Goal: Ask a question

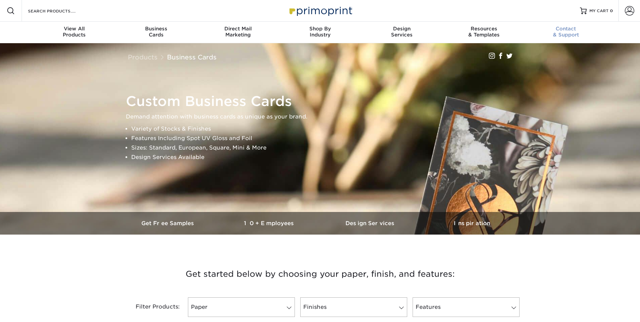
click at [559, 31] on span "Contact" at bounding box center [566, 29] width 82 height 6
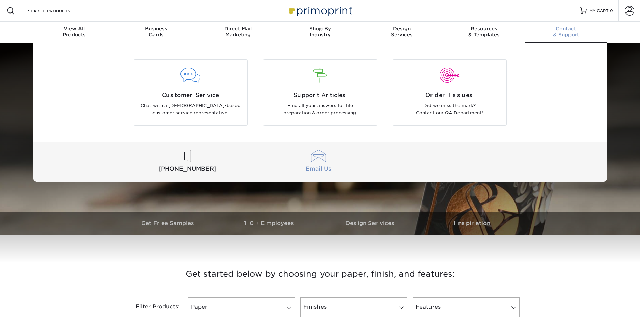
click at [309, 164] on link "Email Us" at bounding box center [318, 162] width 128 height 24
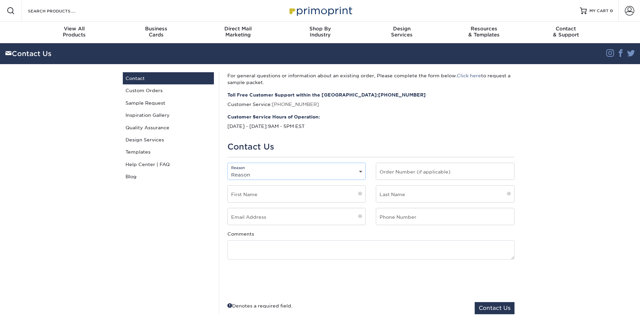
click at [306, 173] on select "Reason General File Preparation Order Status Online Design Issue with your prin…" at bounding box center [297, 175] width 138 height 10
select select "Custom Order"
click at [228, 170] on select "Reason General File Preparation Order Status Online Design Issue with your prin…" at bounding box center [297, 175] width 138 height 10
click at [324, 193] on input "text" at bounding box center [297, 193] width 138 height 17
type input "[PERSON_NAME]"
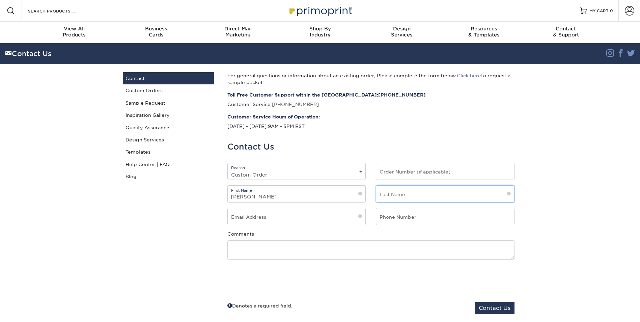
type input "[PERSON_NAME]"
type input "3375408299"
drag, startPoint x: 433, startPoint y: 217, endPoint x: 309, endPoint y: 217, distance: 124.1
click at [309, 217] on div "Email Address Phone Number 3375408299" at bounding box center [370, 219] width 297 height 23
type input "7139526400"
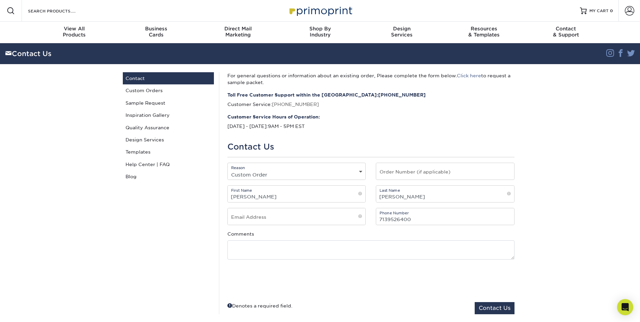
click at [310, 206] on div "First Name [PERSON_NAME]" at bounding box center [296, 196] width 149 height 23
click at [308, 214] on input "email" at bounding box center [297, 216] width 138 height 17
type input "[EMAIL_ADDRESS][DOMAIN_NAME]"
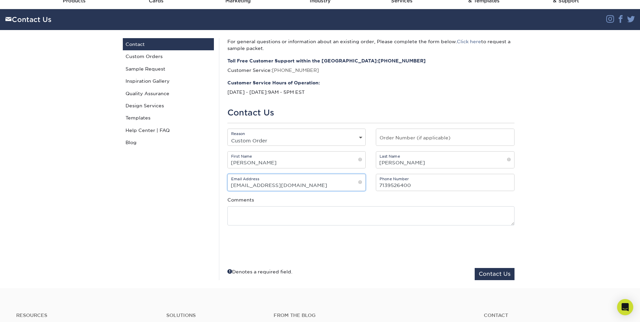
scroll to position [34, 0]
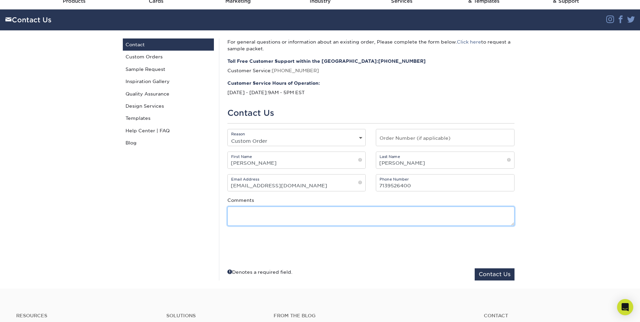
click at [339, 211] on textarea at bounding box center [370, 215] width 287 height 19
paste textarea "I’m reaching out from [PERSON_NAME] Interiors to request a quote for new busine…"
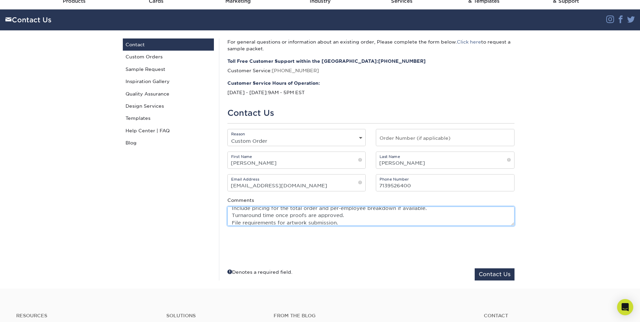
scroll to position [80, 0]
type textarea "I’m reaching out from [PERSON_NAME] Interiors to request a quote for new busine…"
click at [347, 223] on textarea "I’m reaching out from [PERSON_NAME] Interiors to request a quote for new busine…" at bounding box center [370, 215] width 287 height 19
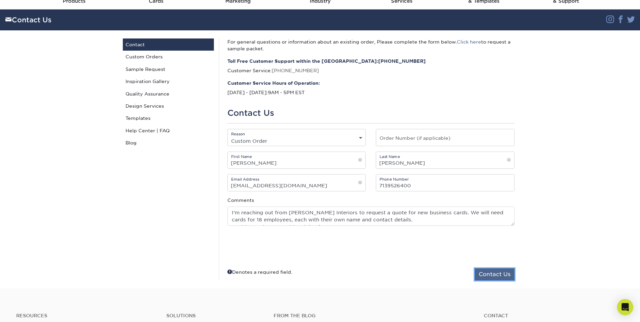
click at [507, 277] on button "Contact Us" at bounding box center [494, 274] width 40 height 12
